Goal: Task Accomplishment & Management: Manage account settings

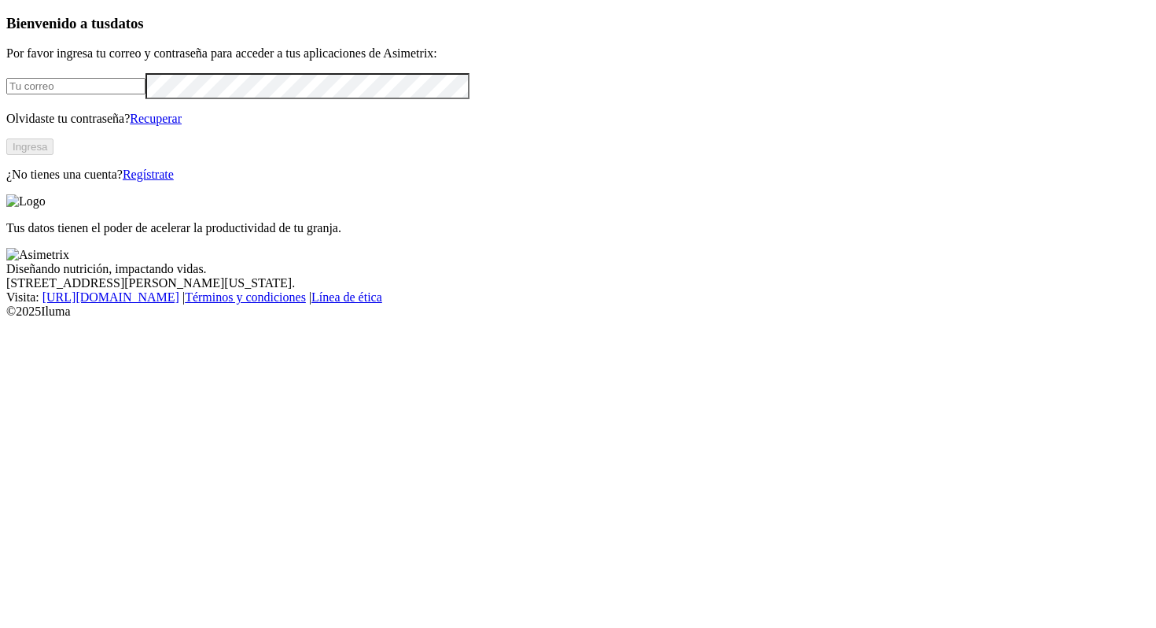
click at [145, 94] on input "email" at bounding box center [75, 86] width 139 height 17
click at [142, 99] on div at bounding box center [578, 86] width 1144 height 26
click at [140, 94] on input "email" at bounding box center [75, 86] width 139 height 17
click at [145, 94] on input "email" at bounding box center [75, 86] width 139 height 17
type input "[PERSON_NAME][EMAIL_ADDRESS][PERSON_NAME][DOMAIN_NAME]"
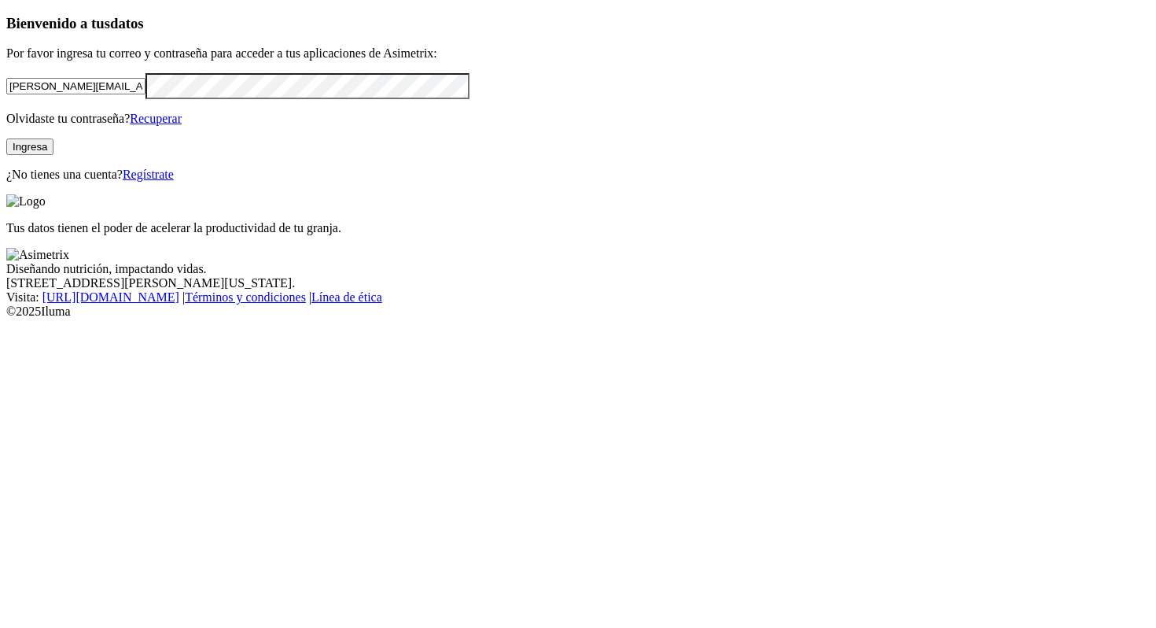
click at [53, 155] on button "Ingresa" at bounding box center [29, 146] width 47 height 17
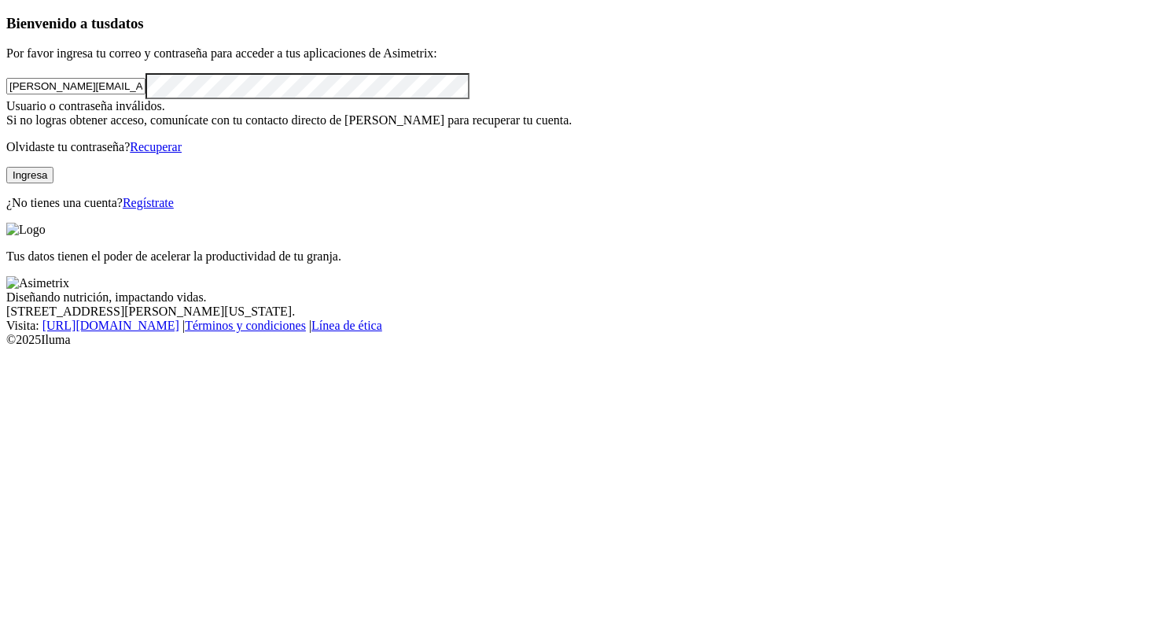
click at [6, 204] on div "Bienvenido a tus datos Por favor ingresa tu correo y contraseña para acceder a …" at bounding box center [578, 112] width 1144 height 195
click at [53, 183] on button "Ingresa" at bounding box center [29, 175] width 47 height 17
